Goal: Transaction & Acquisition: Book appointment/travel/reservation

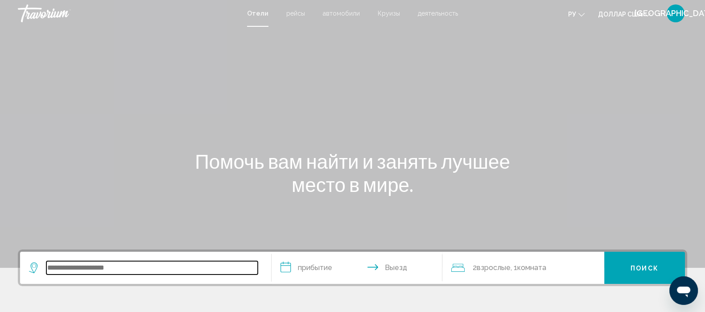
click at [93, 264] on input "Виджет поиска" at bounding box center [151, 267] width 211 height 13
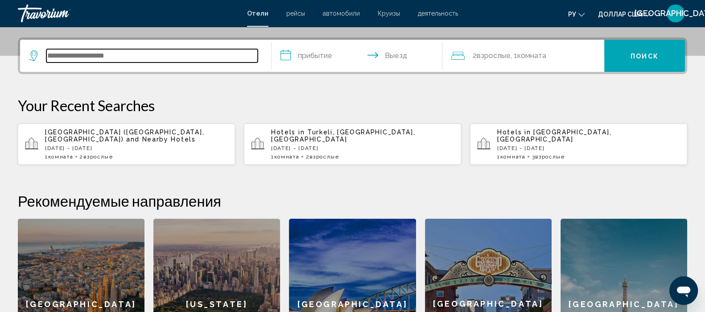
scroll to position [220, 0]
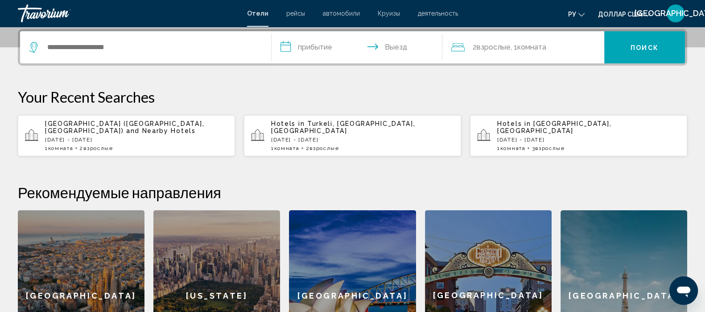
click at [300, 12] on font "рейсы" at bounding box center [295, 13] width 19 height 7
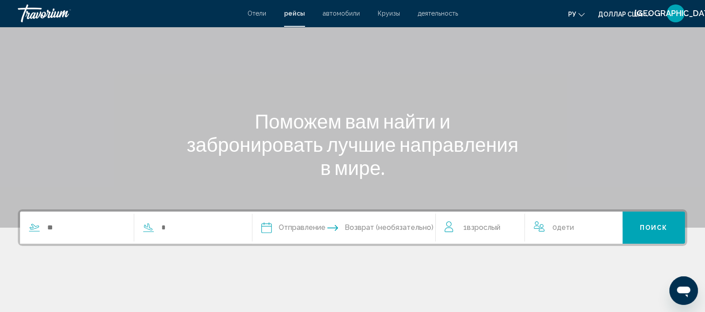
scroll to position [111, 0]
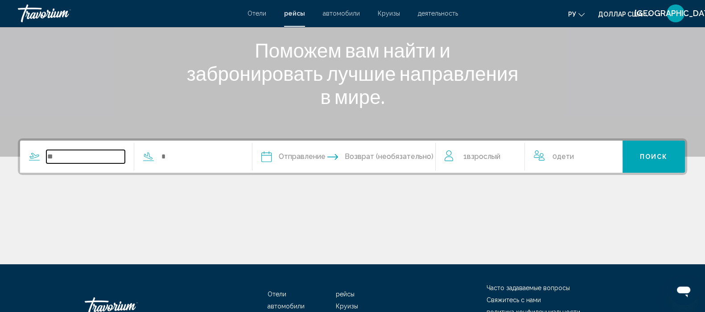
click at [75, 155] on input "Search widget" at bounding box center [85, 156] width 78 height 13
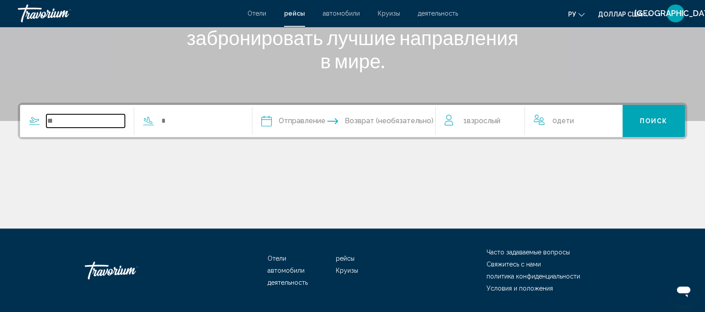
scroll to position [172, 0]
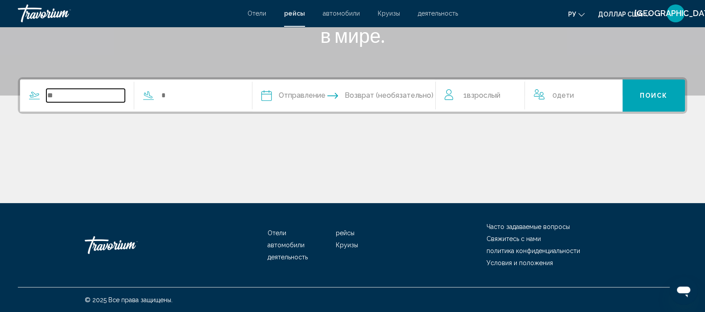
type input "*"
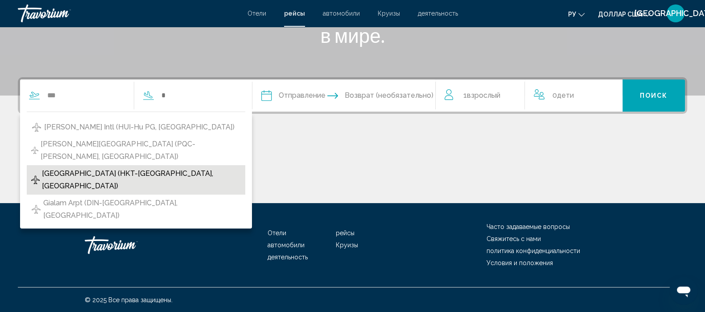
click at [160, 167] on span "[GEOGRAPHIC_DATA] (HKT-[GEOGRAPHIC_DATA], [GEOGRAPHIC_DATA])" at bounding box center [141, 179] width 199 height 25
type input "**********"
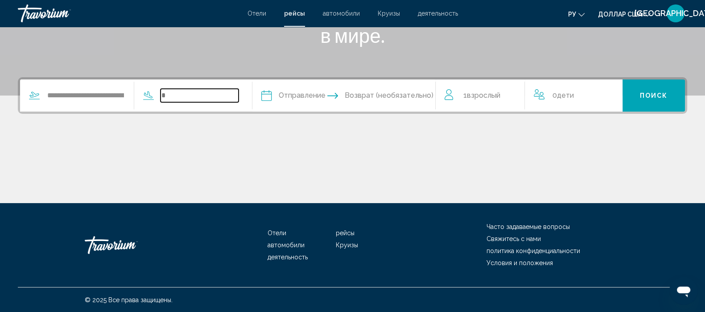
click at [176, 95] on input "Search widget" at bounding box center [200, 95] width 78 height 13
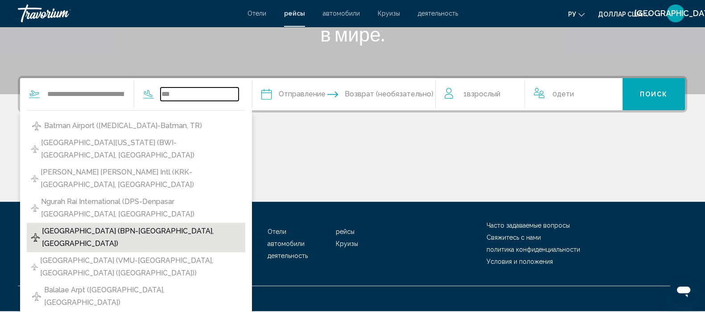
scroll to position [229, 0]
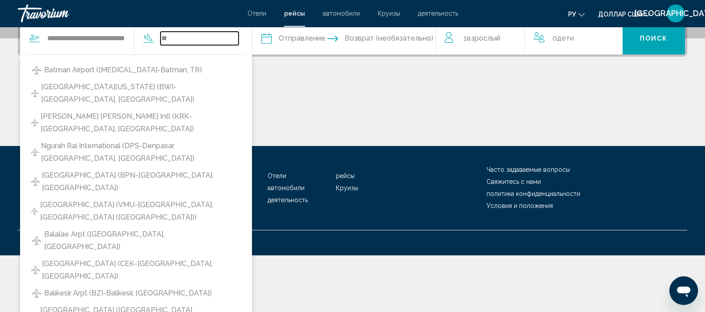
type input "*"
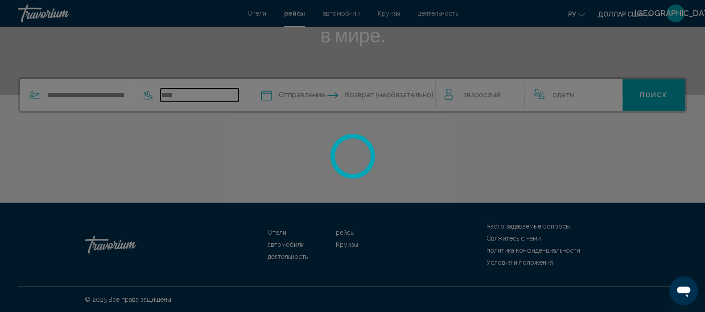
scroll to position [172, 0]
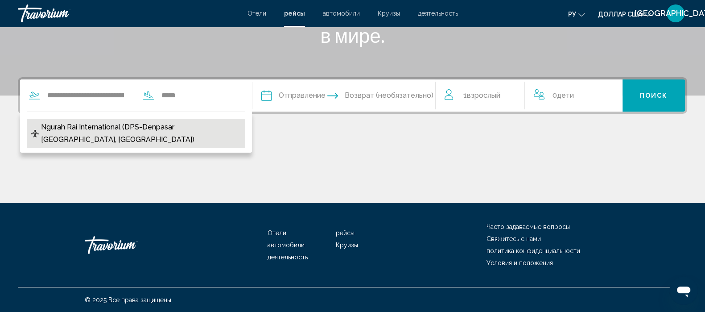
click at [145, 127] on span "Ngurah Rai International (DPS-Denpasar [GEOGRAPHIC_DATA], [GEOGRAPHIC_DATA])" at bounding box center [141, 133] width 200 height 25
type input "**********"
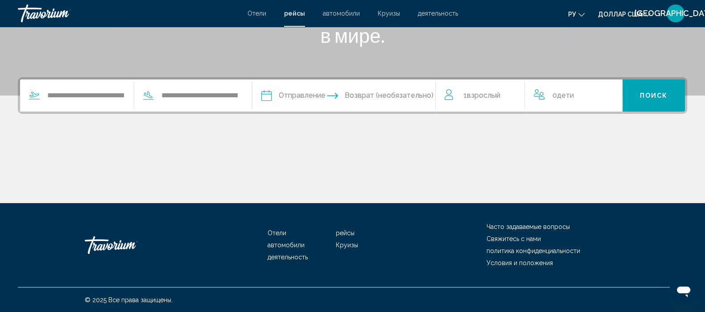
click at [280, 95] on input "Depart date" at bounding box center [304, 96] width 91 height 35
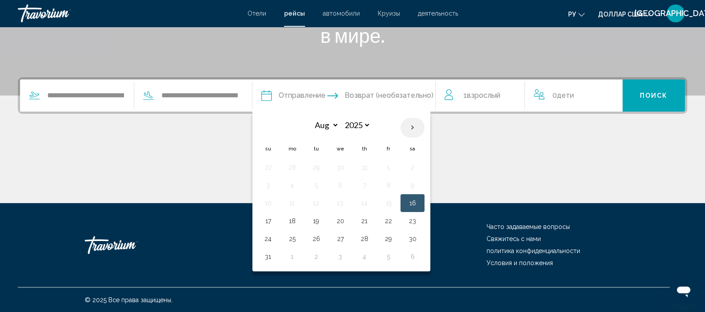
click at [421, 128] on th "Next month" at bounding box center [412, 128] width 24 height 20
select select "*"
click at [299, 203] on button "15" at bounding box center [292, 203] width 14 height 12
type input "**********"
select select "*"
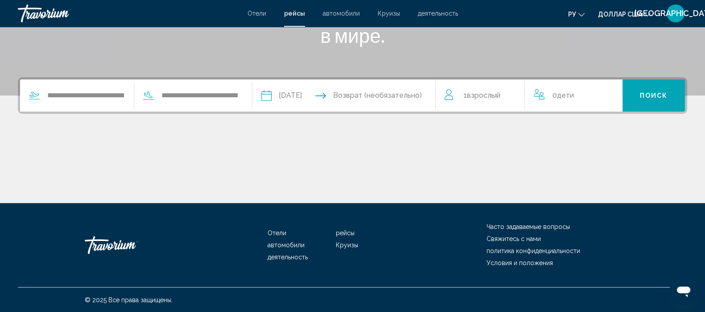
click at [371, 96] on input "Return date" at bounding box center [393, 96] width 91 height 35
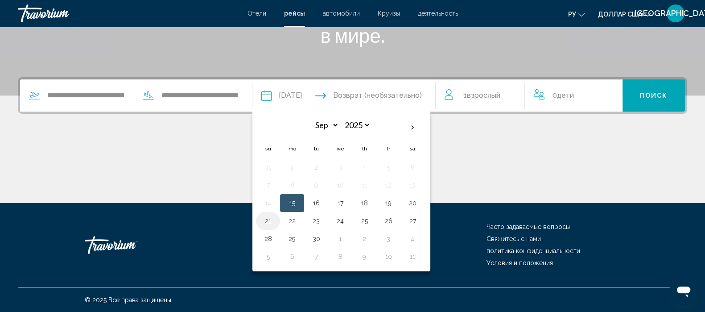
click at [275, 221] on button "21" at bounding box center [268, 220] width 14 height 12
type input "**********"
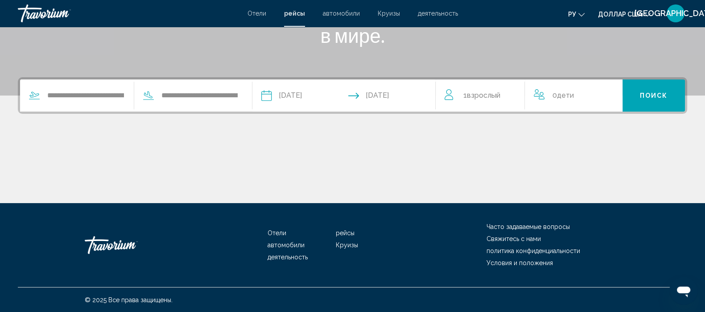
click at [634, 95] on button "Поиск" at bounding box center [653, 95] width 62 height 32
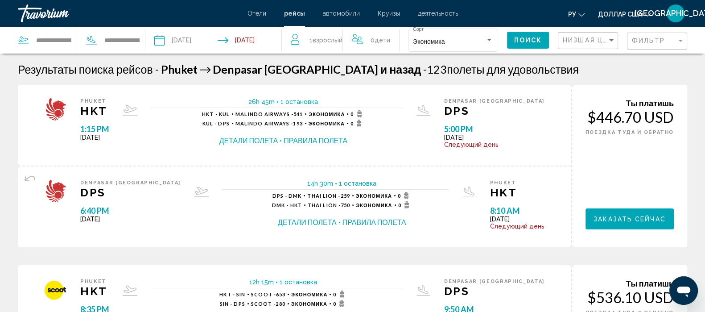
click at [278, 141] on button "Детали полета" at bounding box center [248, 141] width 59 height 10
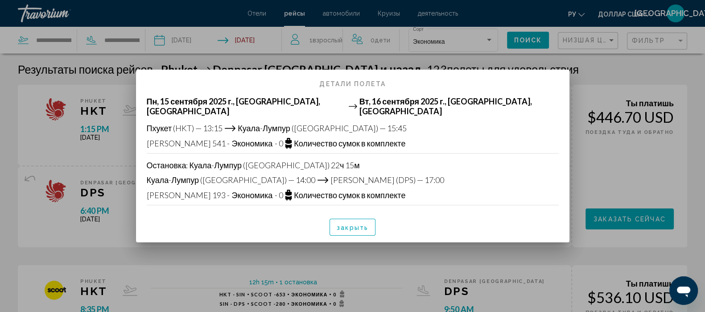
click at [589, 65] on div at bounding box center [352, 156] width 705 height 312
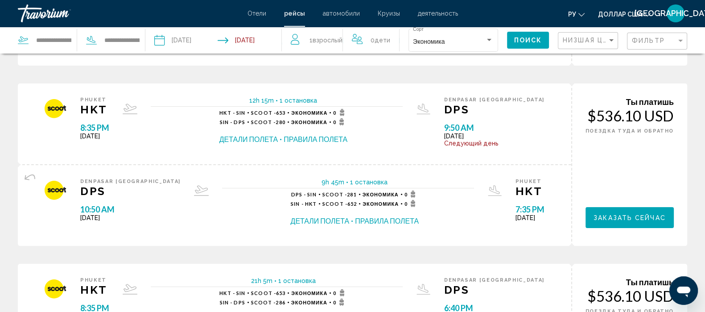
scroll to position [167, 0]
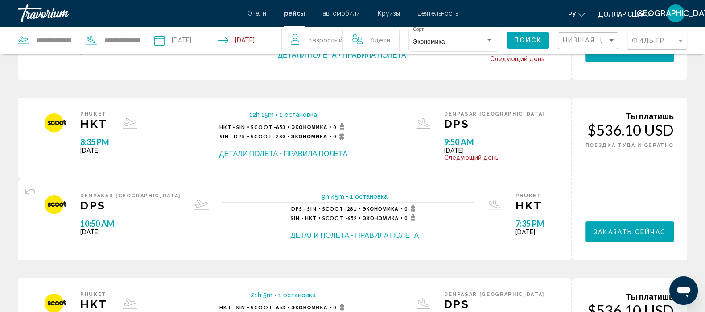
click at [278, 153] on button "Детали полета" at bounding box center [248, 153] width 59 height 10
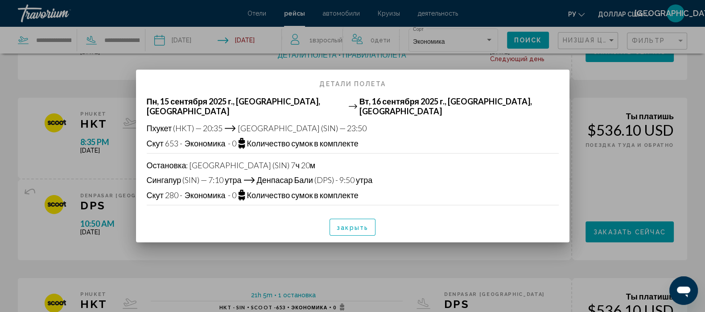
click at [610, 83] on div at bounding box center [352, 156] width 705 height 312
